Goal: Transaction & Acquisition: Obtain resource

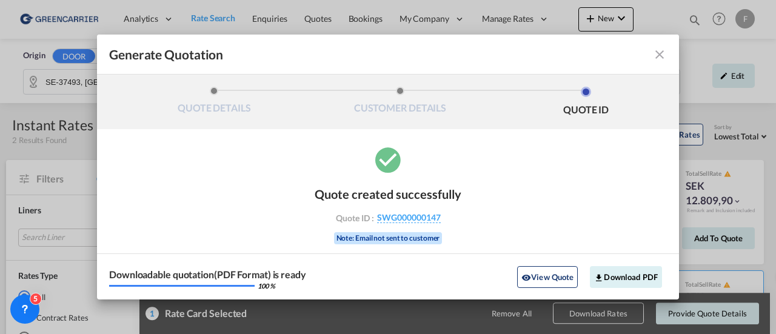
click at [661, 55] on md-icon "icon-close fg-AAA8AD cursor m-0" at bounding box center [659, 54] width 15 height 15
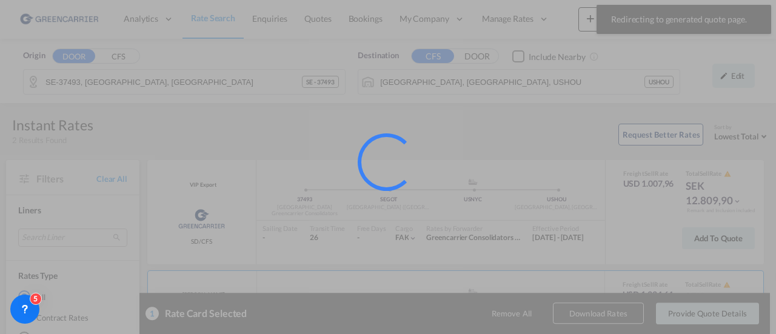
scroll to position [51, 0]
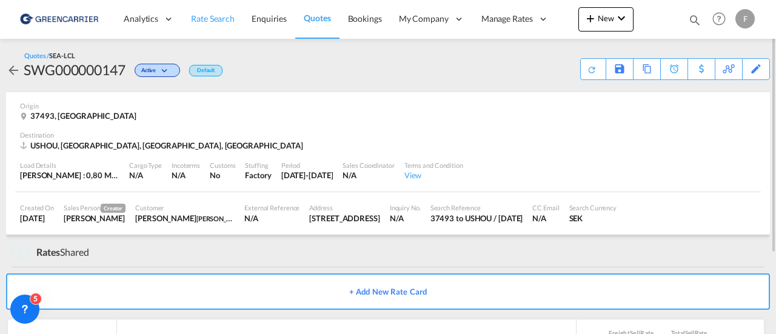
click at [215, 20] on span "Rate Search" at bounding box center [213, 18] width 44 height 10
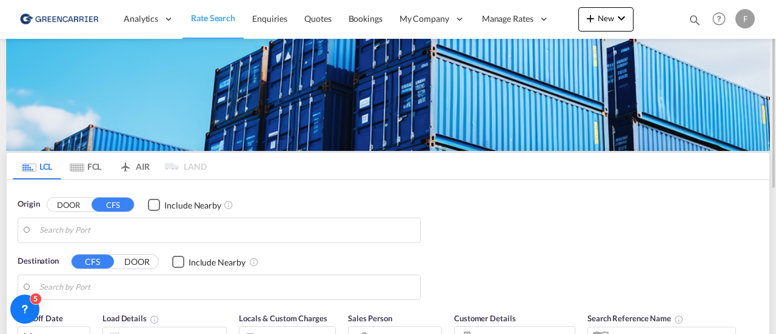
type input "SE-37493, [GEOGRAPHIC_DATA], [GEOGRAPHIC_DATA]"
type input "[GEOGRAPHIC_DATA], [GEOGRAPHIC_DATA], USHOU"
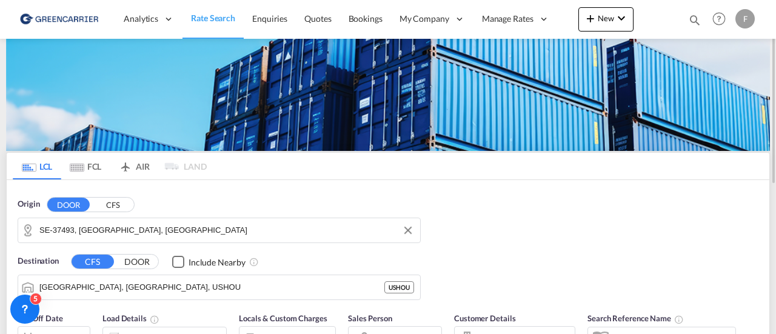
click at [71, 228] on input "SE-37493, [GEOGRAPHIC_DATA], [GEOGRAPHIC_DATA]" at bounding box center [226, 230] width 375 height 18
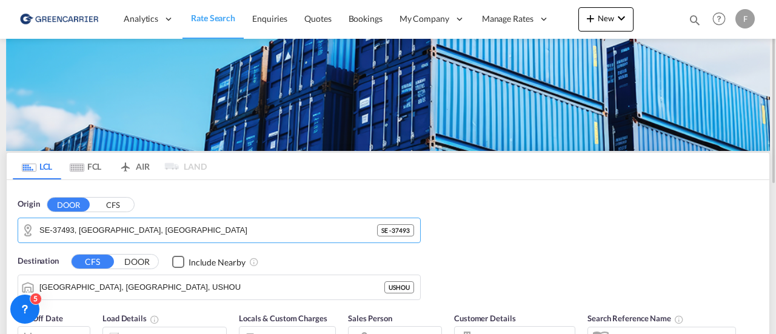
click at [104, 198] on button "CFS" at bounding box center [113, 205] width 42 height 14
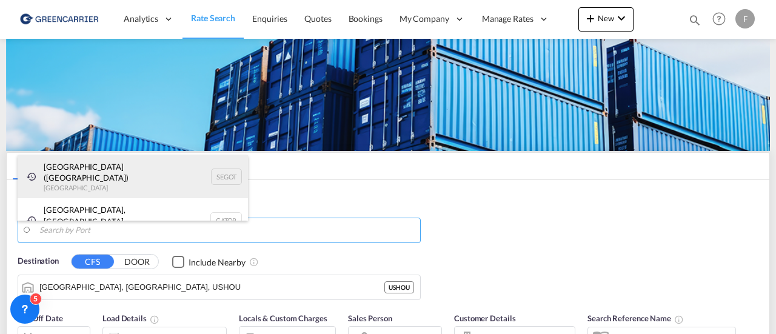
click at [110, 164] on div "[GEOGRAPHIC_DATA] ([GEOGRAPHIC_DATA]) [GEOGRAPHIC_DATA] SEGOT" at bounding box center [133, 177] width 230 height 44
type input "[GEOGRAPHIC_DATA] ([GEOGRAPHIC_DATA]), [GEOGRAPHIC_DATA]"
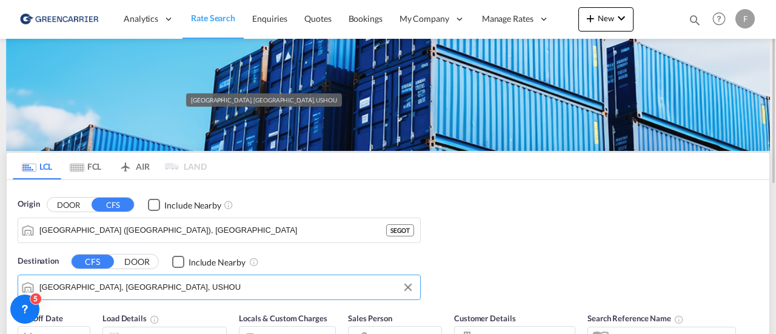
click at [110, 283] on input "[GEOGRAPHIC_DATA], [GEOGRAPHIC_DATA], USHOU" at bounding box center [226, 287] width 375 height 18
type input "a"
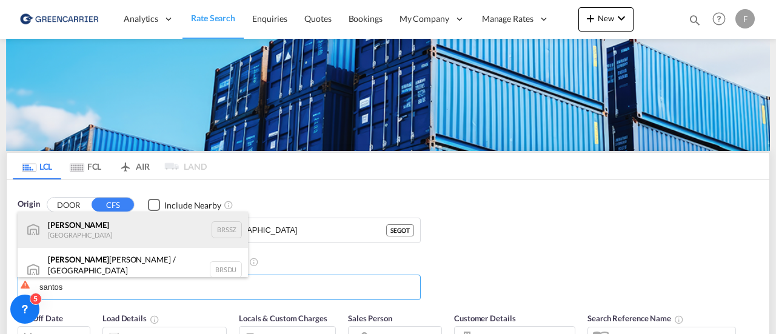
click at [108, 232] on div "[PERSON_NAME] [GEOGRAPHIC_DATA] BRSSZ" at bounding box center [133, 230] width 230 height 36
type input "Santos, BRSSZ"
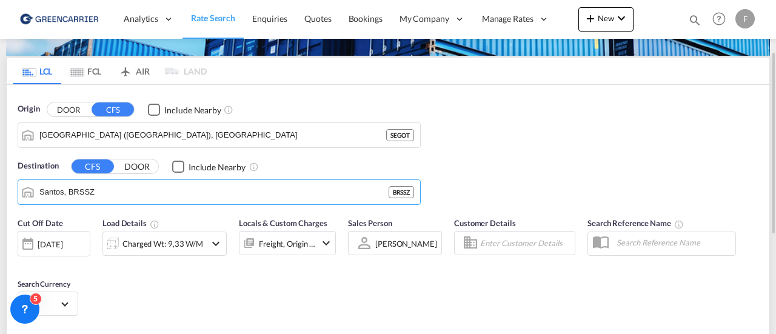
scroll to position [95, 0]
click at [500, 243] on input "Enter Customer Details" at bounding box center [525, 244] width 91 height 18
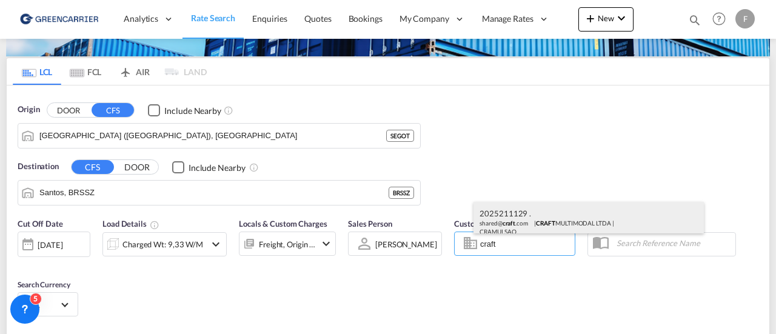
click at [504, 224] on div "2025211129 . shared@ craft .com | CRAFT MULTIMODAL LTDA | CRAMULSAO" at bounding box center [589, 222] width 230 height 40
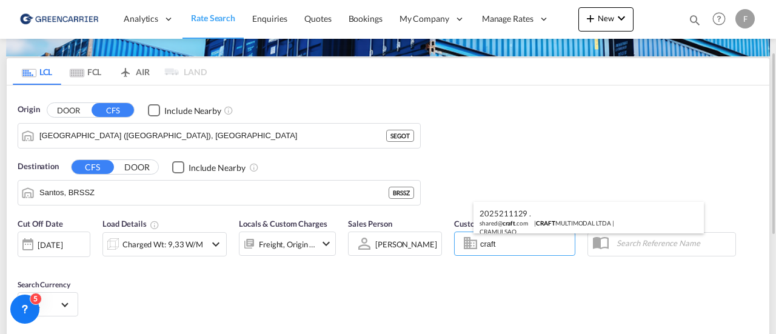
type input "CRAFT MULTIMODAL LTDA, 2025211129 ., [EMAIL_ADDRESS][DOMAIN_NAME]"
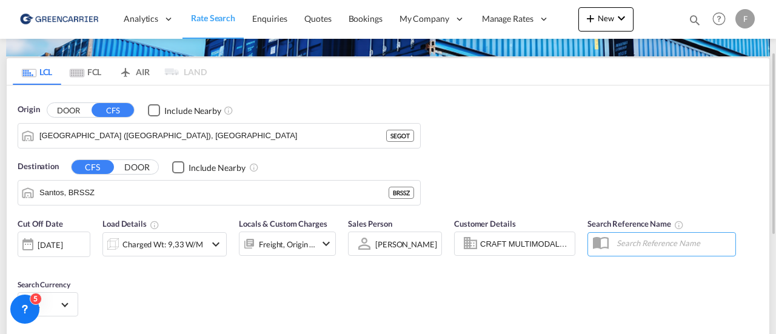
click at [644, 241] on input "text" at bounding box center [673, 243] width 125 height 18
paste input "2025211762"
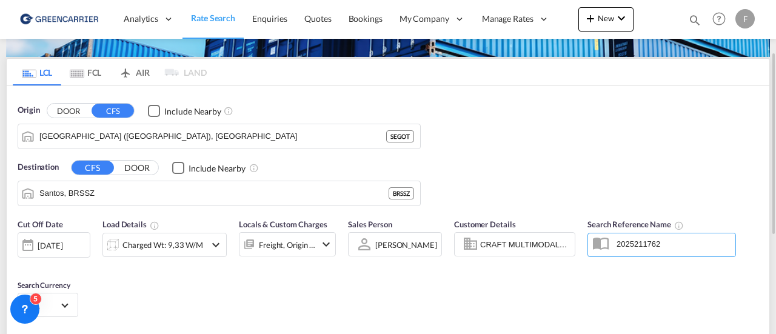
type input "2025211762"
click at [196, 236] on div "Charged Wt: 9,33 W/M" at bounding box center [162, 244] width 81 height 17
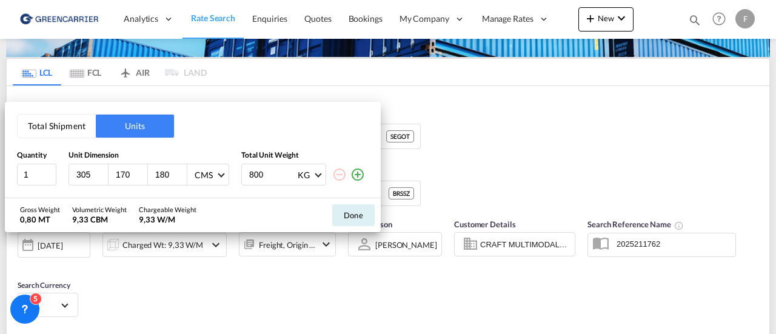
click at [59, 118] on button "Total Shipment" at bounding box center [57, 126] width 78 height 23
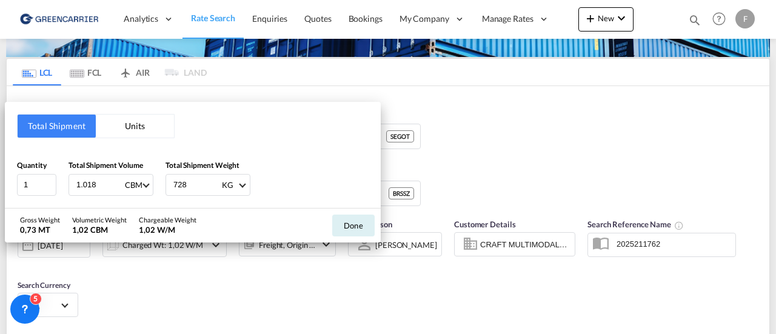
click at [103, 181] on input "1.018" at bounding box center [99, 185] width 49 height 21
drag, startPoint x: 102, startPoint y: 183, endPoint x: 40, endPoint y: 184, distance: 61.9
click at [40, 184] on div "Quantity 1 Total Shipment Volume 1.018 CBM CBM CFT Total Shipment Weight 728 KG…" at bounding box center [193, 177] width 352 height 36
type input "2.39"
type input "76"
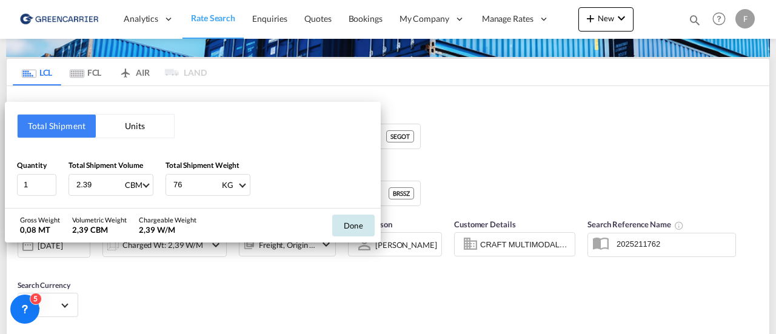
click at [357, 224] on button "Done" at bounding box center [353, 226] width 42 height 22
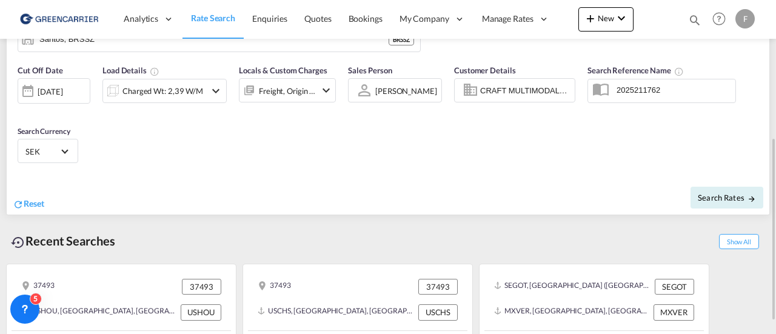
scroll to position [249, 0]
click at [727, 196] on span "Search Rates" at bounding box center [727, 197] width 58 height 10
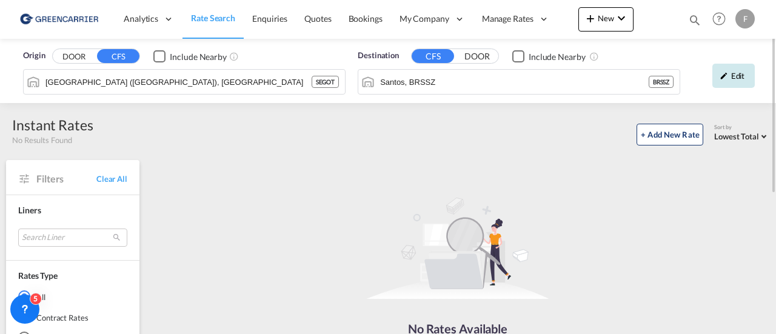
click at [726, 72] on md-icon "icon-pencil" at bounding box center [724, 76] width 8 height 8
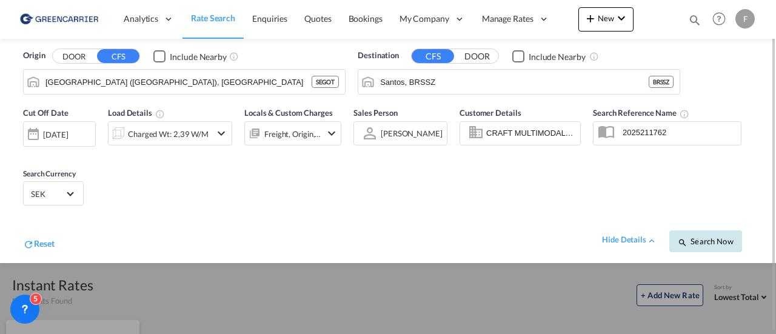
click at [704, 242] on span "Search Now" at bounding box center [705, 241] width 55 height 10
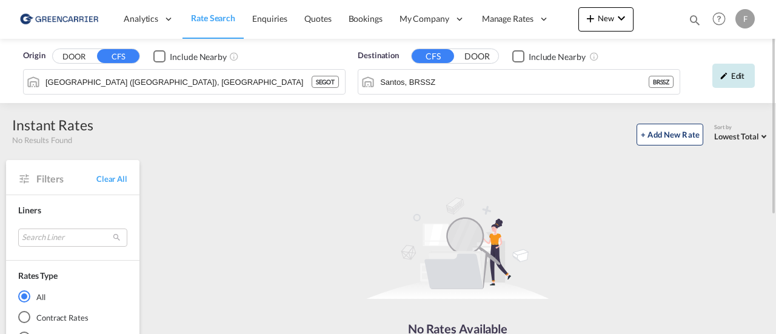
click at [735, 73] on div "Edit" at bounding box center [733, 76] width 42 height 24
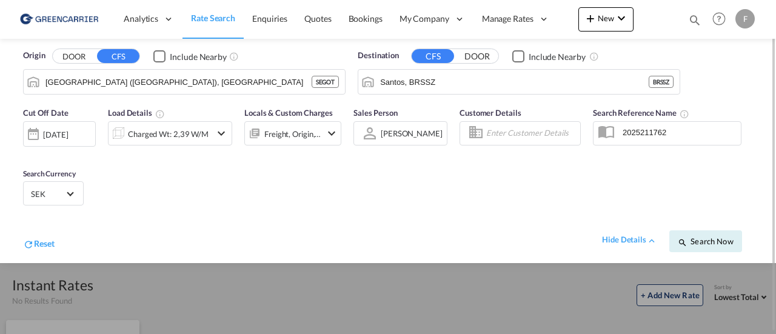
click at [552, 129] on input "Enter Customer Details" at bounding box center [531, 133] width 90 height 18
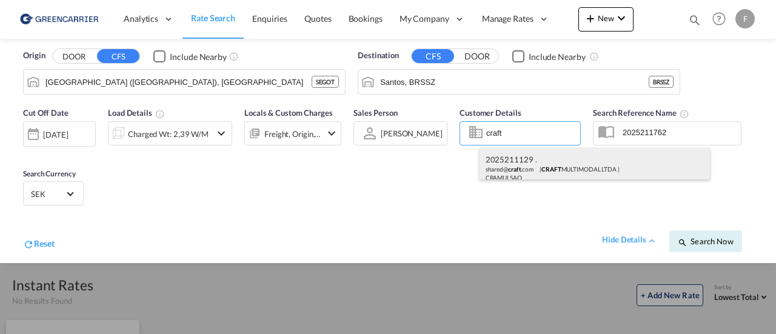
click at [548, 167] on div "2025211129 . shared@ craft .com | CRAFT MULTIMODAL LTDA | CRAMULSAO" at bounding box center [595, 168] width 230 height 40
type input "CRAFT MULTIMODAL LTDA, 2025211129 ., [EMAIL_ADDRESS][DOMAIN_NAME]"
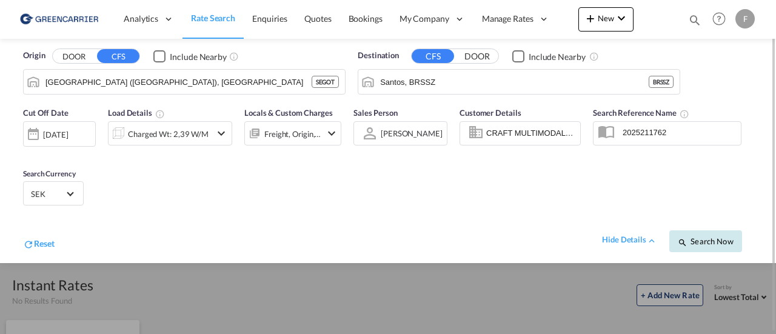
click at [712, 241] on span "Search Now" at bounding box center [705, 241] width 55 height 10
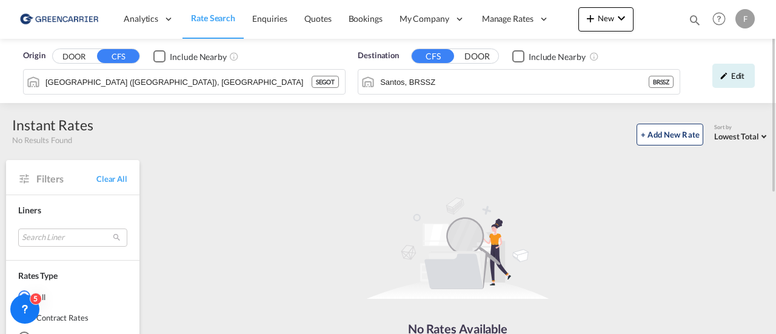
click at [557, 236] on div "No Rates Available No rates are available for this search. Send Request" at bounding box center [457, 295] width 615 height 259
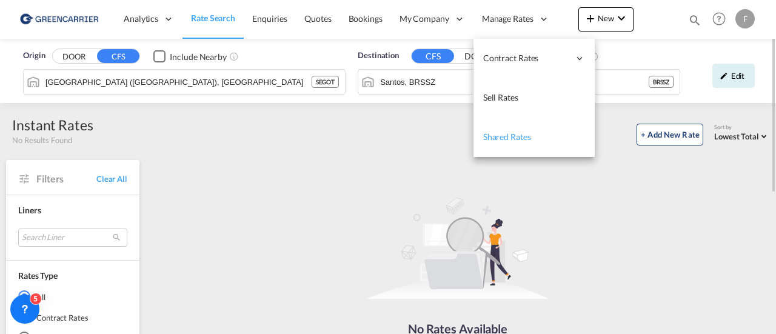
click at [494, 132] on span "Shared Rates" at bounding box center [507, 137] width 48 height 10
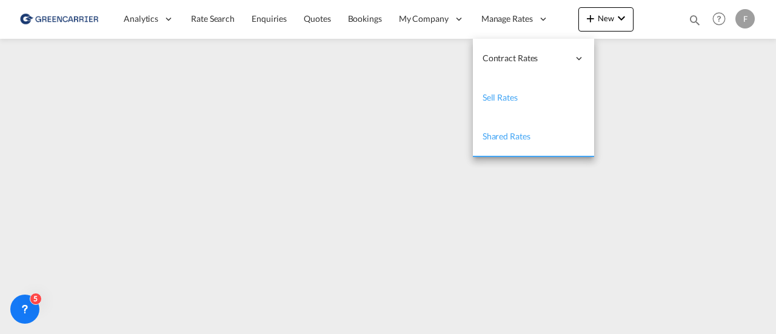
click at [491, 94] on span "Sell Rates" at bounding box center [500, 97] width 35 height 10
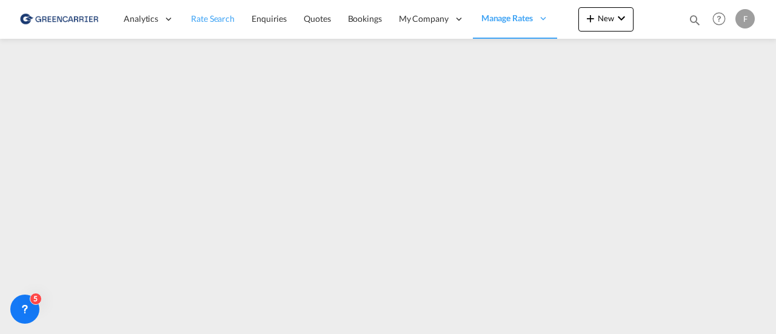
click at [210, 21] on span "Rate Search" at bounding box center [213, 18] width 44 height 10
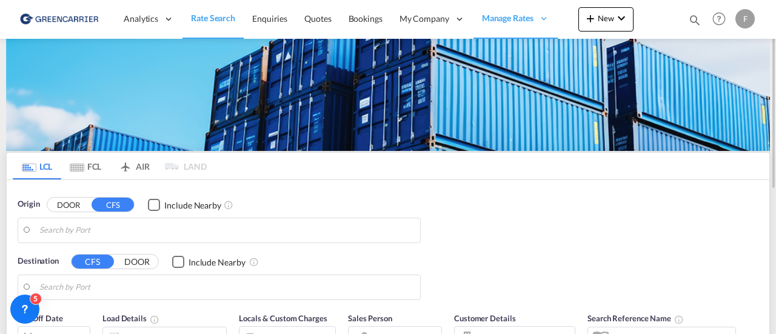
type input "[GEOGRAPHIC_DATA] ([GEOGRAPHIC_DATA]), [GEOGRAPHIC_DATA]"
type input "Santos, BRSSZ"
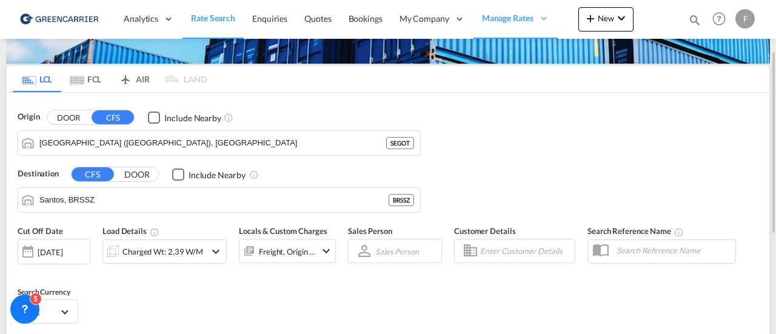
scroll to position [90, 0]
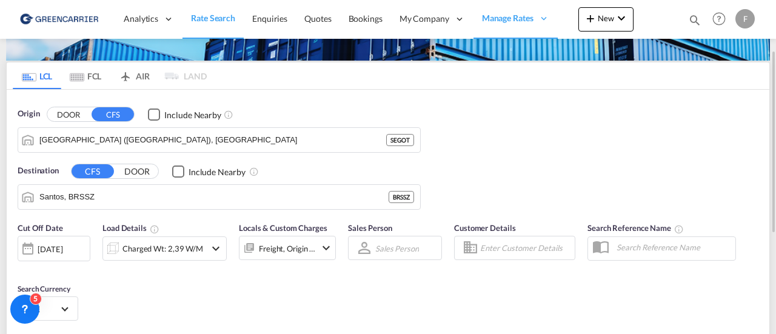
click at [508, 246] on input "Enter Customer Details" at bounding box center [525, 248] width 91 height 18
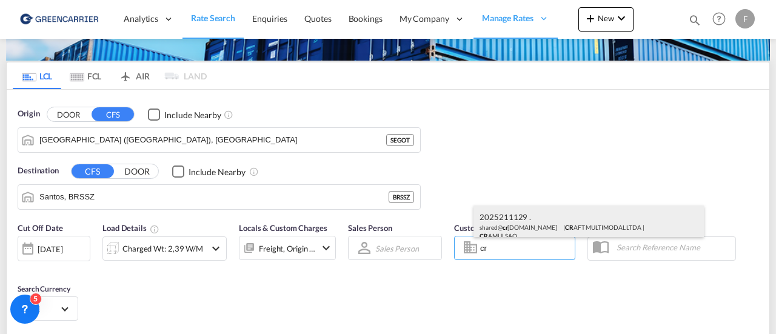
click at [519, 226] on div "2025211129 . shared@ cr aft.com | CR AFT MULTIMODAL LTDA | CR AMULSAO" at bounding box center [589, 226] width 230 height 40
type input "CRAFT MULTIMODAL LTDA, 2025211129 ., [EMAIL_ADDRESS][DOMAIN_NAME]"
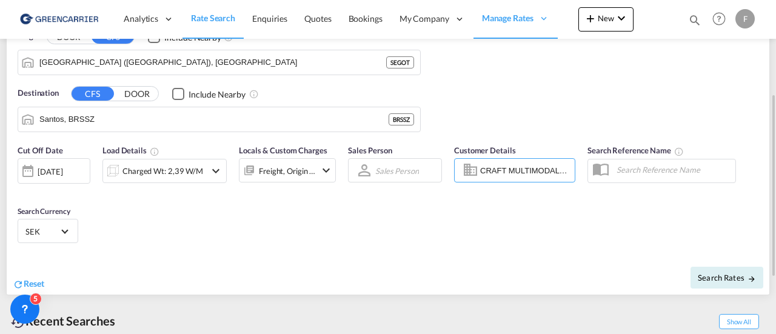
scroll to position [169, 0]
click at [714, 273] on span "Search Rates" at bounding box center [727, 277] width 58 height 10
type input "SEGOT to BRSSZ / 24 Sep 2025"
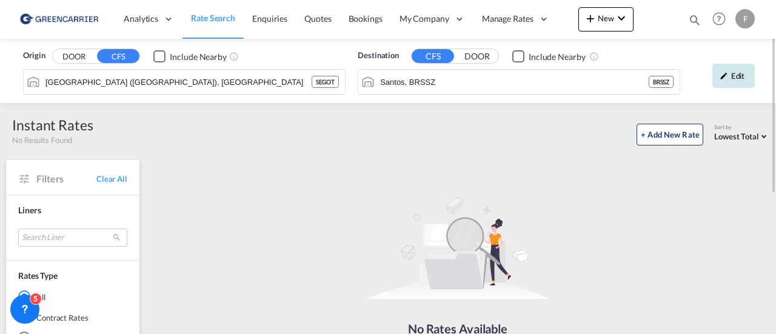
click at [734, 75] on div "Edit" at bounding box center [733, 76] width 42 height 24
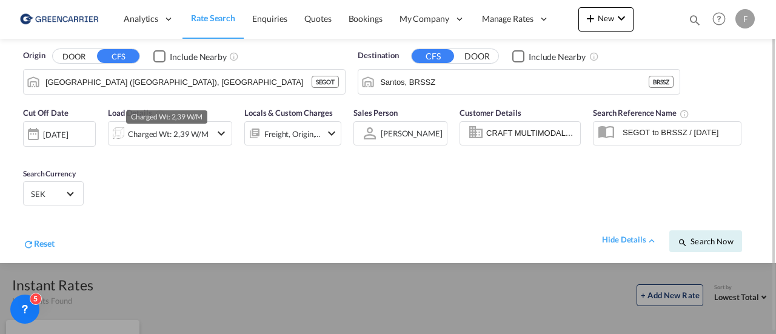
click at [181, 133] on div "Charged Wt: 2,39 W/M" at bounding box center [168, 134] width 81 height 17
